Goal: Transaction & Acquisition: Book appointment/travel/reservation

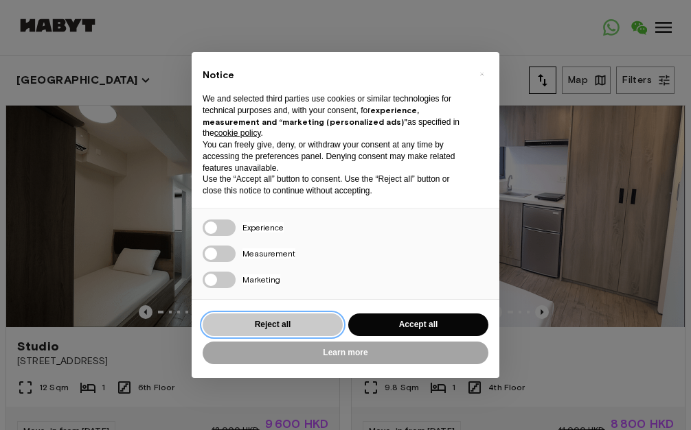
click at [278, 325] on button "Reject all" at bounding box center [273, 325] width 140 height 23
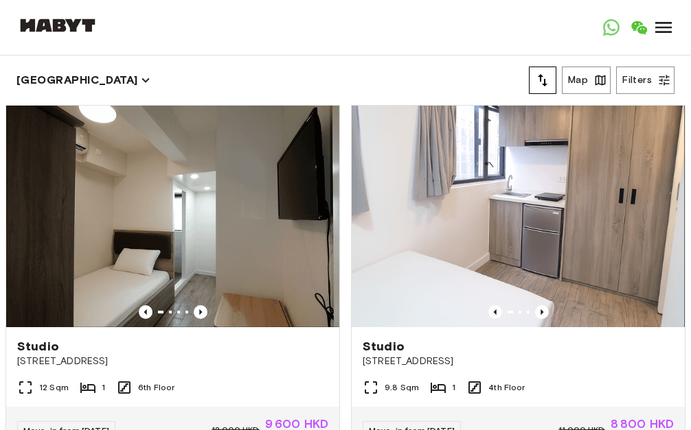
scroll to position [18, 0]
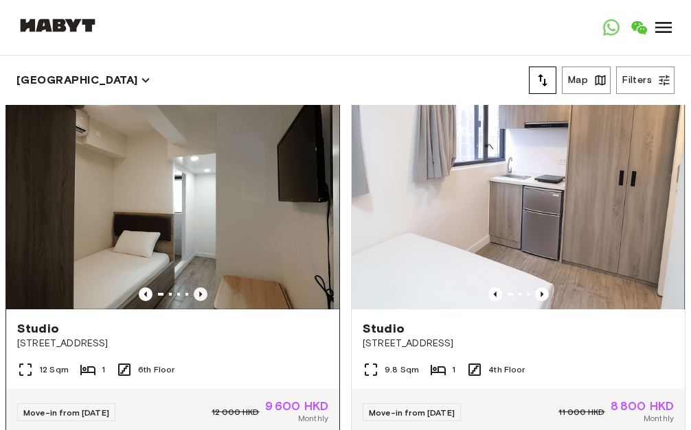
click at [203, 299] on icon "Previous image" at bounding box center [201, 295] width 14 height 14
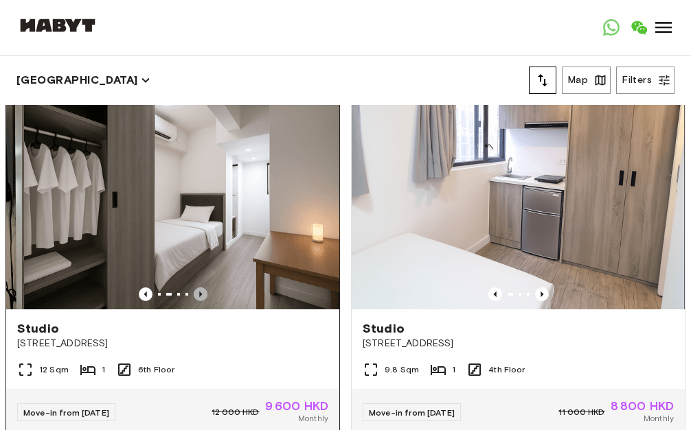
click at [203, 299] on icon "Previous image" at bounding box center [201, 295] width 14 height 14
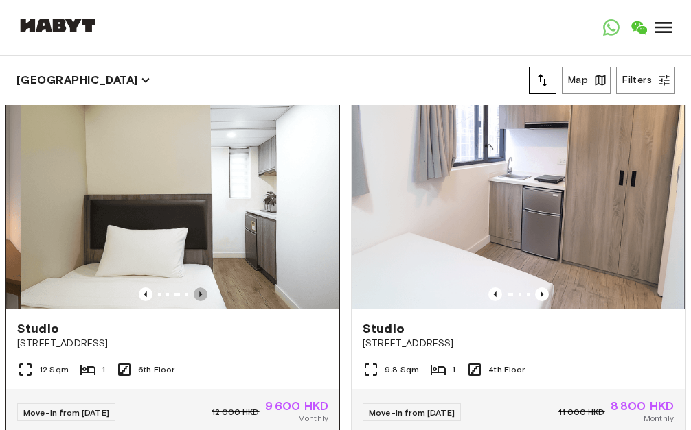
click at [203, 299] on icon "Previous image" at bounding box center [201, 295] width 14 height 14
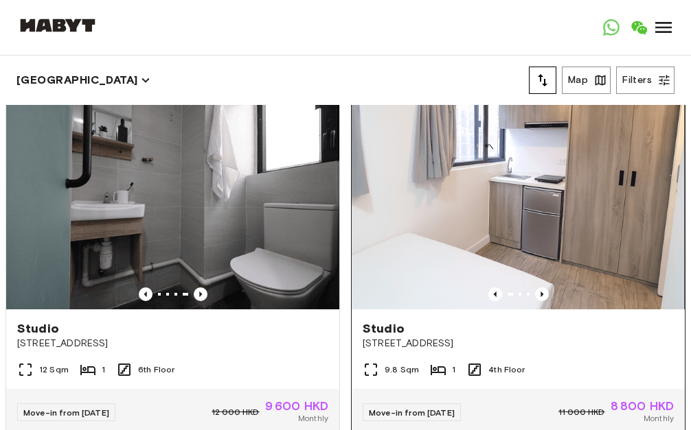
click at [542, 303] on img at bounding box center [517, 199] width 333 height 222
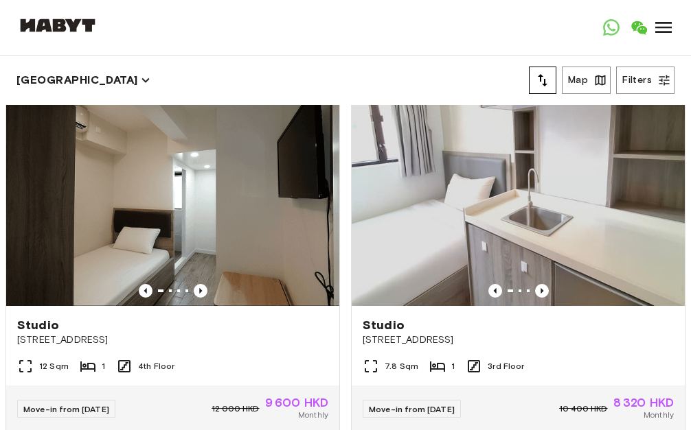
scroll to position [381, 0]
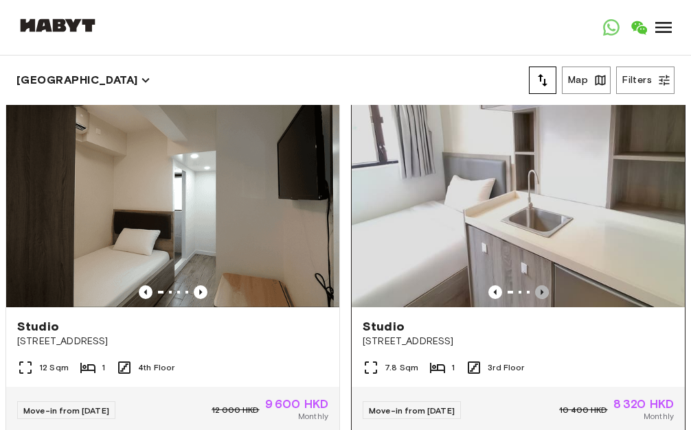
click at [544, 293] on icon "Previous image" at bounding box center [542, 293] width 14 height 14
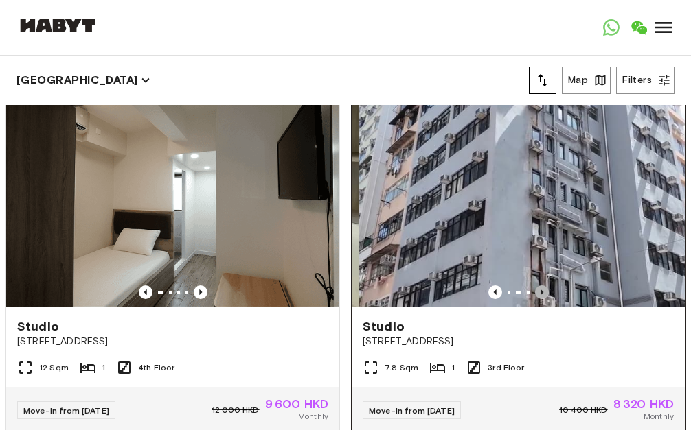
click at [544, 293] on icon "Previous image" at bounding box center [542, 293] width 14 height 14
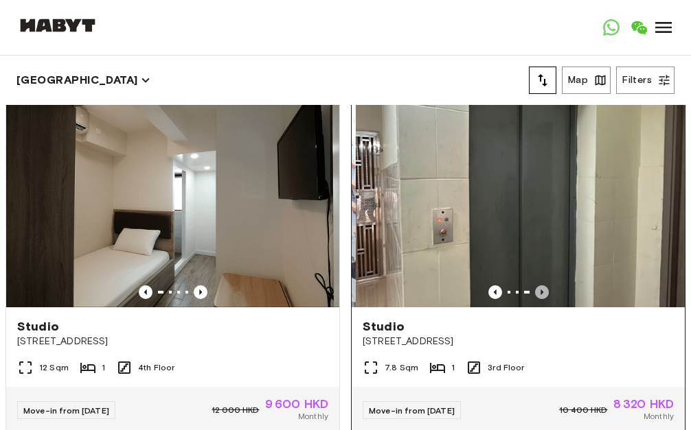
click at [544, 293] on icon "Previous image" at bounding box center [542, 293] width 14 height 14
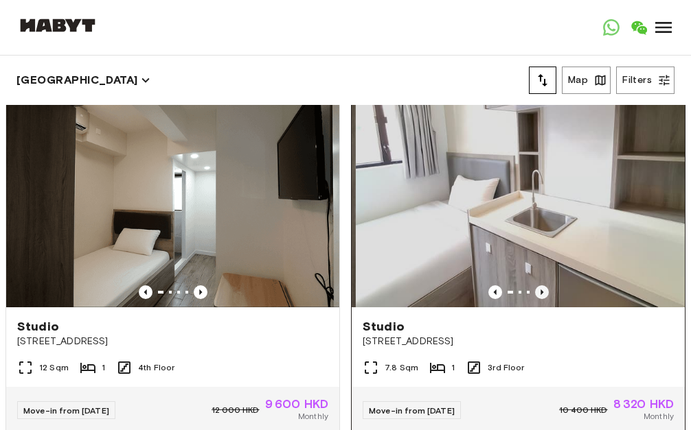
click at [544, 293] on icon "Previous image" at bounding box center [542, 293] width 14 height 14
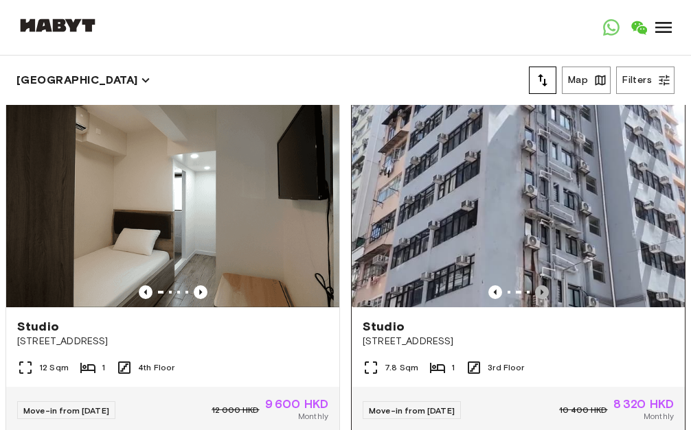
click at [544, 293] on icon "Previous image" at bounding box center [542, 293] width 14 height 14
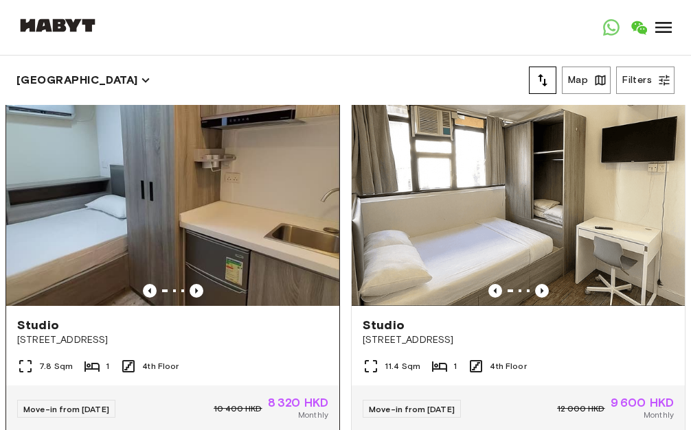
scroll to position [2545, 0]
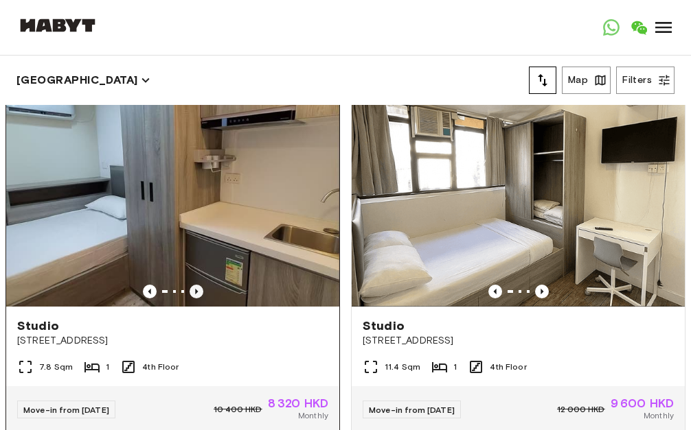
click at [200, 294] on icon "Previous image" at bounding box center [196, 292] width 14 height 14
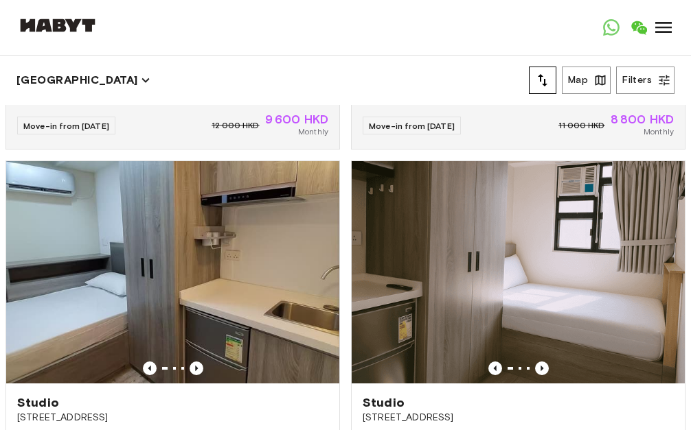
scroll to position [4767, 0]
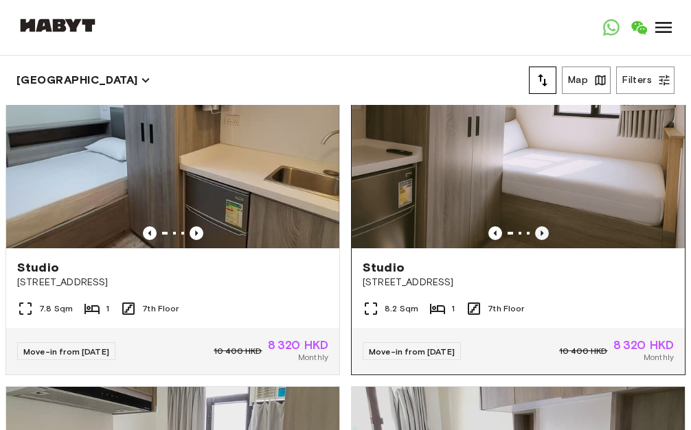
click at [537, 231] on icon "Previous image" at bounding box center [542, 234] width 14 height 14
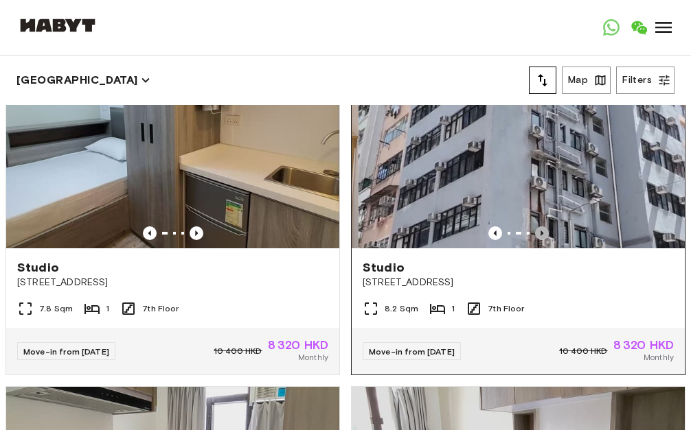
click at [537, 231] on icon "Previous image" at bounding box center [542, 234] width 14 height 14
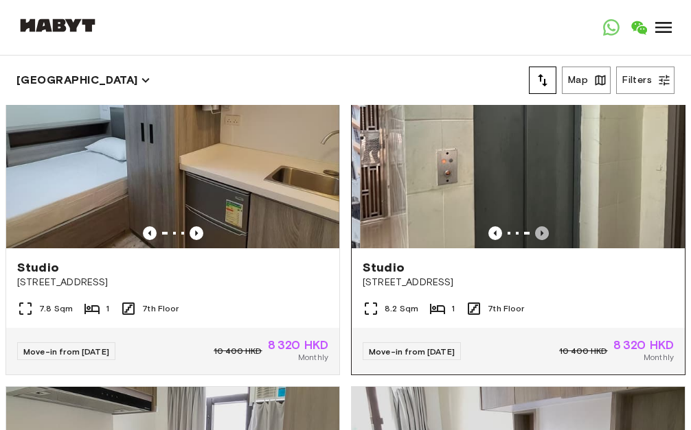
click at [537, 231] on icon "Previous image" at bounding box center [542, 234] width 14 height 14
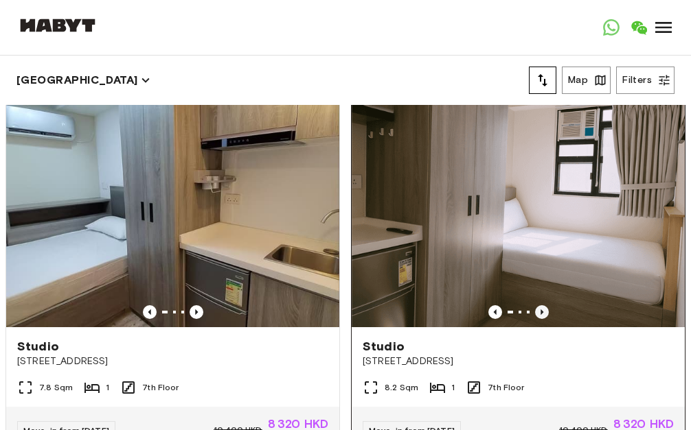
scroll to position [4690, 0]
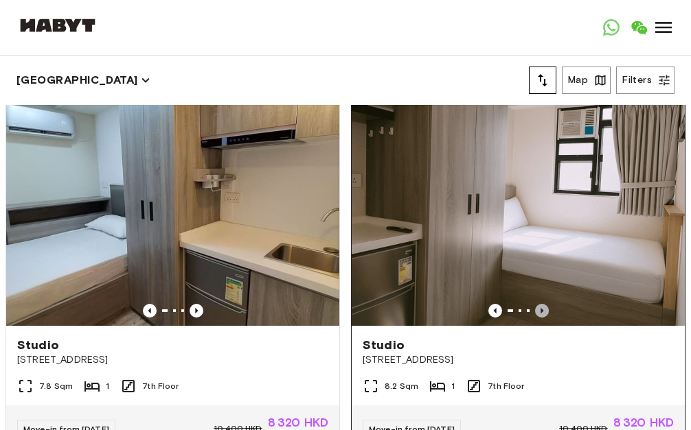
click at [544, 313] on icon "Previous image" at bounding box center [542, 311] width 14 height 14
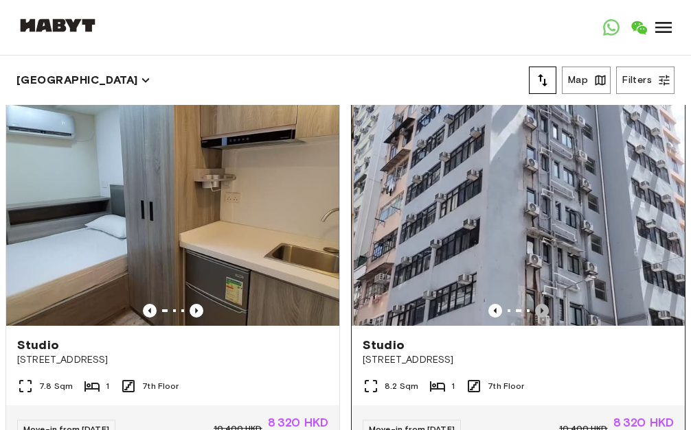
click at [544, 313] on icon "Previous image" at bounding box center [542, 311] width 14 height 14
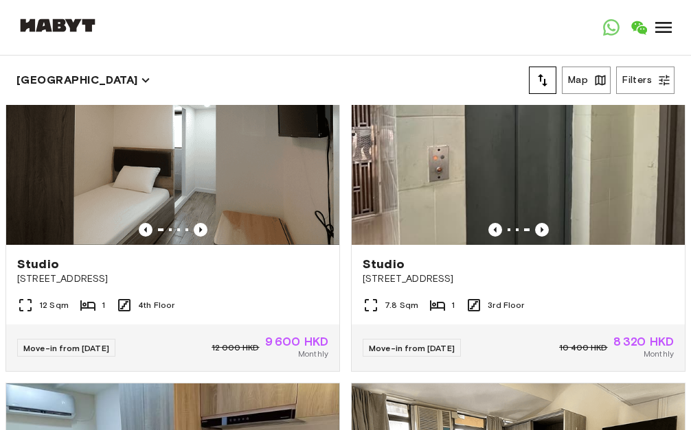
scroll to position [0, 0]
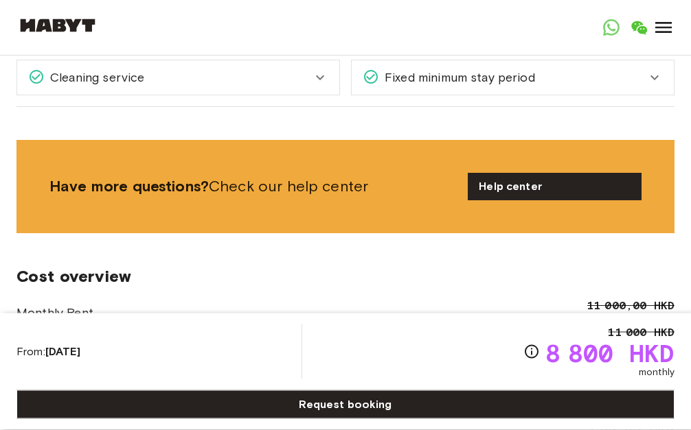
scroll to position [2221, 0]
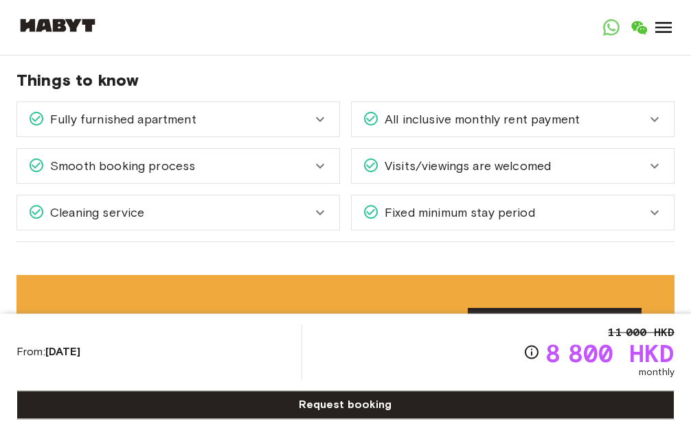
click at [444, 204] on span "Fixed minimum stay period" at bounding box center [457, 213] width 156 height 18
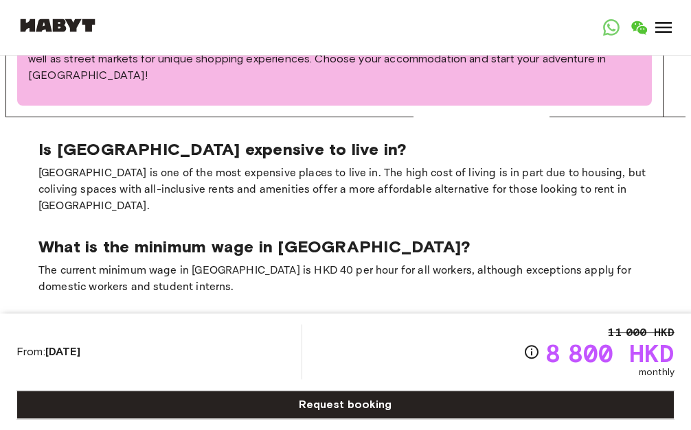
scroll to position [3636, 0]
